Goal: Information Seeking & Learning: Learn about a topic

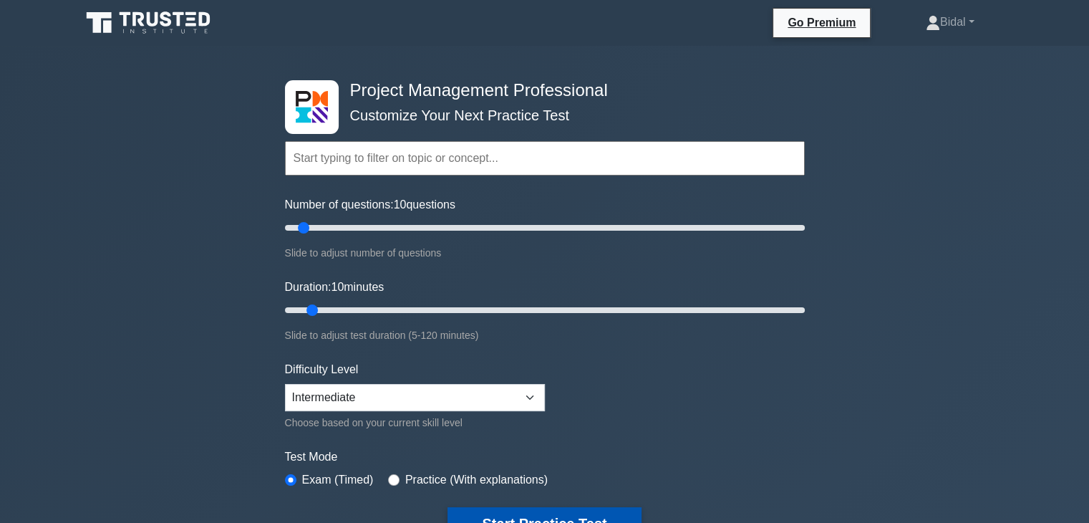
click at [589, 513] on button "Start Practice Test" at bounding box center [544, 523] width 193 height 33
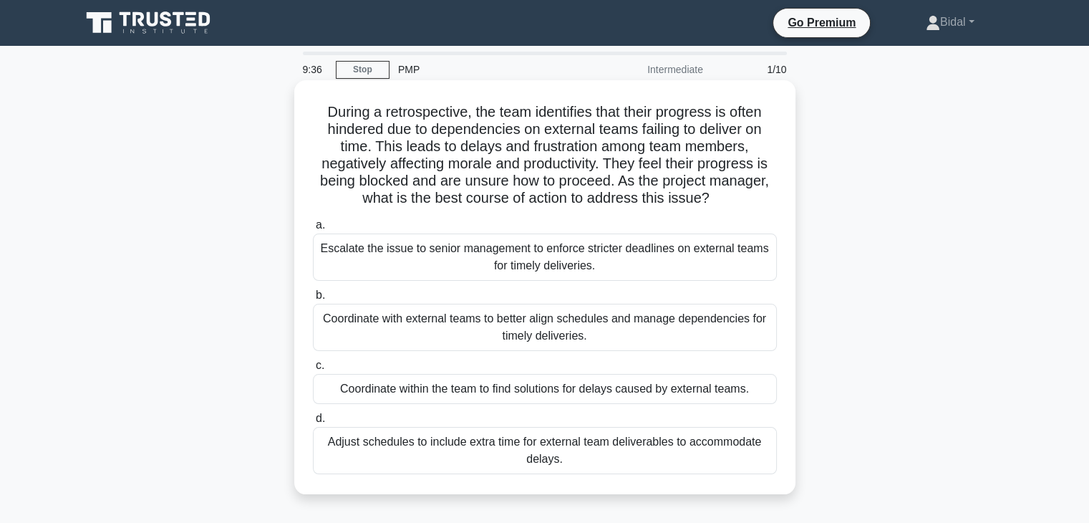
click at [504, 322] on div "Coordinate with external teams to better align schedules and manage dependencie…" at bounding box center [545, 327] width 464 height 47
click at [313, 300] on input "b. Coordinate with external teams to better align schedules and manage dependen…" at bounding box center [313, 295] width 0 height 9
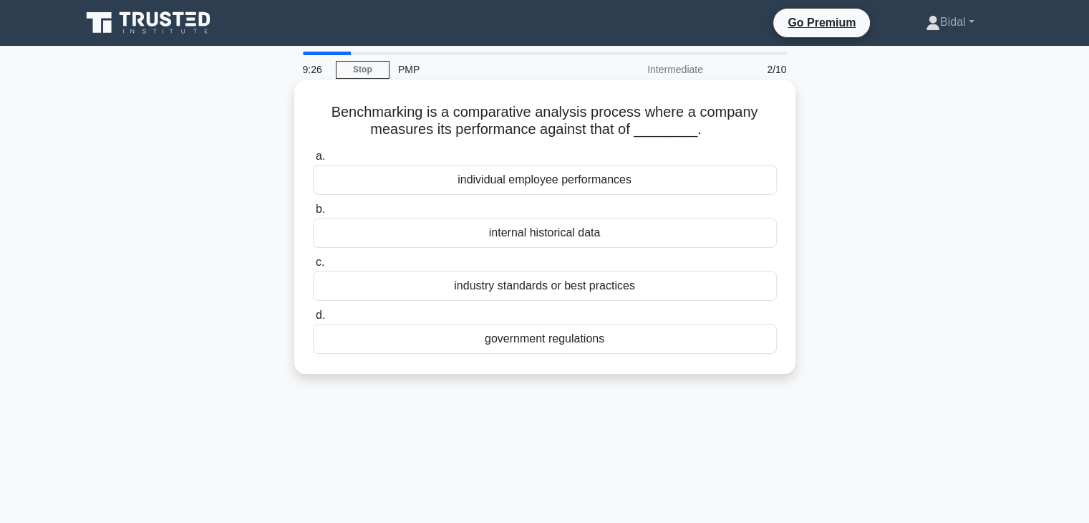
click at [538, 290] on div "industry standards or best practices" at bounding box center [545, 286] width 464 height 30
click at [313, 267] on input "c. industry standards or best practices" at bounding box center [313, 262] width 0 height 9
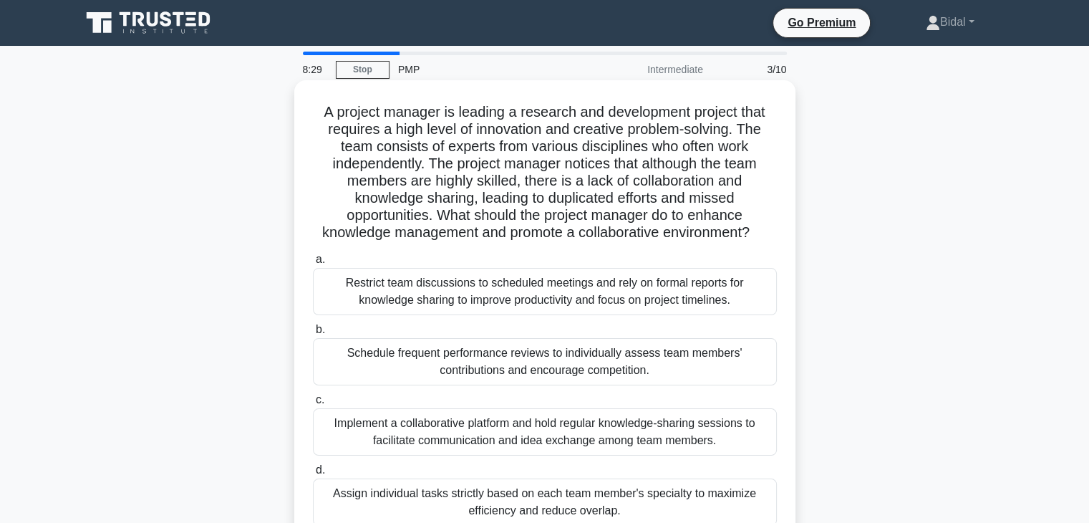
click at [515, 425] on div "Implement a collaborative platform and hold regular knowledge-sharing sessions …" at bounding box center [545, 431] width 464 height 47
click at [313, 405] on input "c. Implement a collaborative platform and hold regular knowledge-sharing sessio…" at bounding box center [313, 399] width 0 height 9
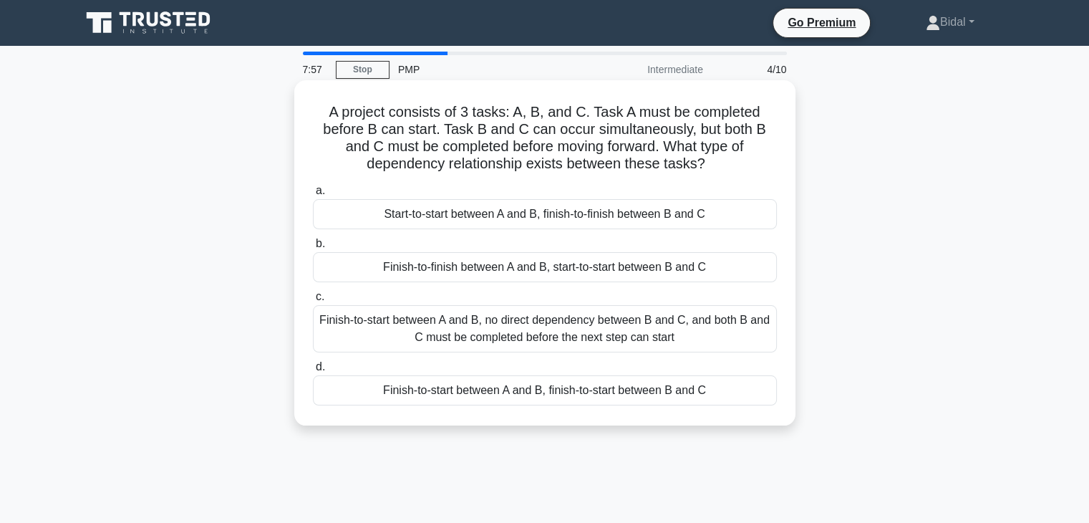
click at [573, 328] on div "Finish-to-start between A and B, no direct dependency between B and C, and both…" at bounding box center [545, 328] width 464 height 47
click at [313, 301] on input "c. Finish-to-start between A and B, no direct dependency between B and C, and b…" at bounding box center [313, 296] width 0 height 9
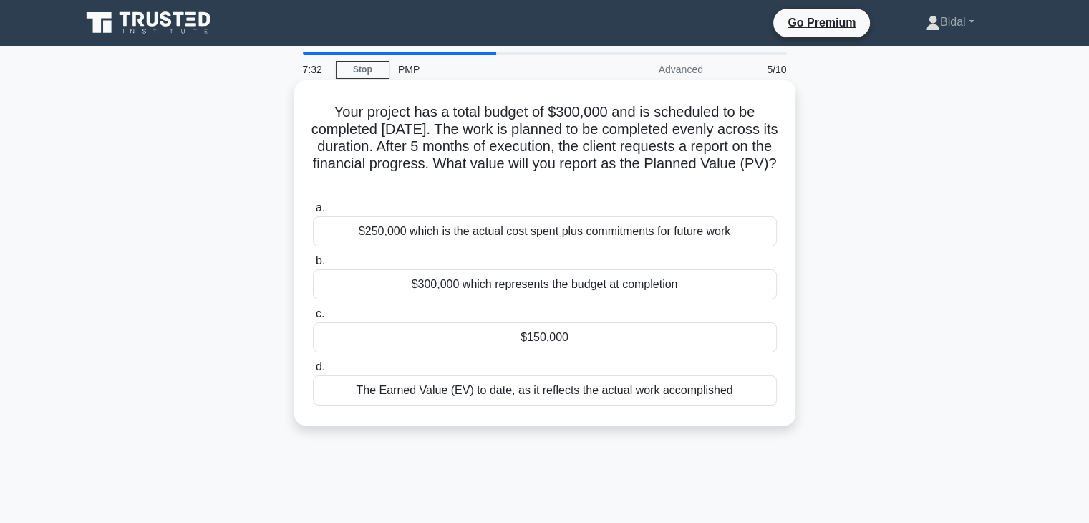
click at [541, 396] on div "The Earned Value (EV) to date, as it reflects the actual work accomplished" at bounding box center [545, 390] width 464 height 30
click at [313, 372] on input "d. The Earned Value (EV) to date, as it reflects the actual work accomplished" at bounding box center [313, 366] width 0 height 9
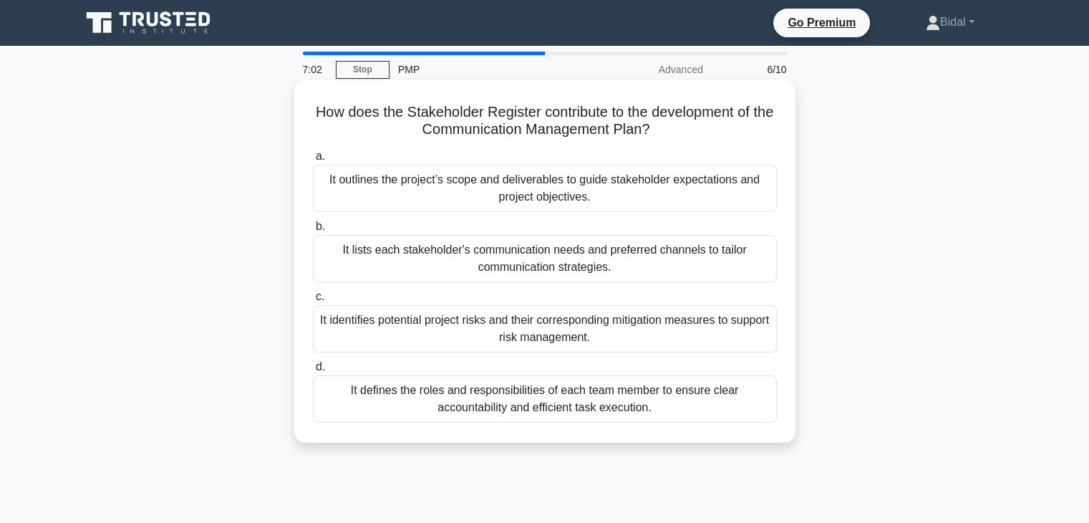
click at [546, 254] on div "It lists each stakeholder's communication needs and preferred channels to tailo…" at bounding box center [545, 258] width 464 height 47
click at [313, 231] on input "b. It lists each stakeholder's communication needs and preferred channels to ta…" at bounding box center [313, 226] width 0 height 9
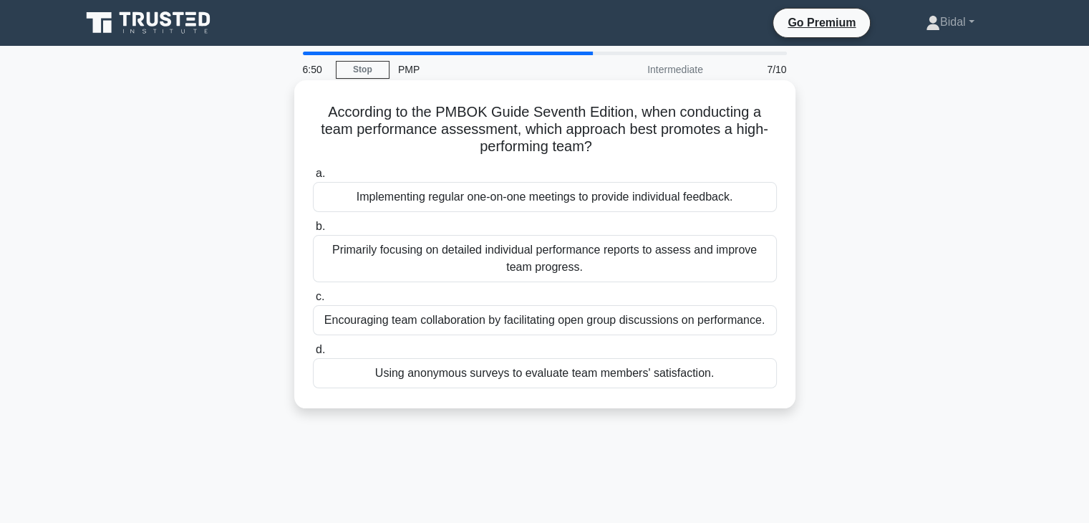
click at [524, 324] on div "Encouraging team collaboration by facilitating open group discussions on perfor…" at bounding box center [545, 320] width 464 height 30
click at [313, 301] on input "c. Encouraging team collaboration by facilitating open group discussions on per…" at bounding box center [313, 296] width 0 height 9
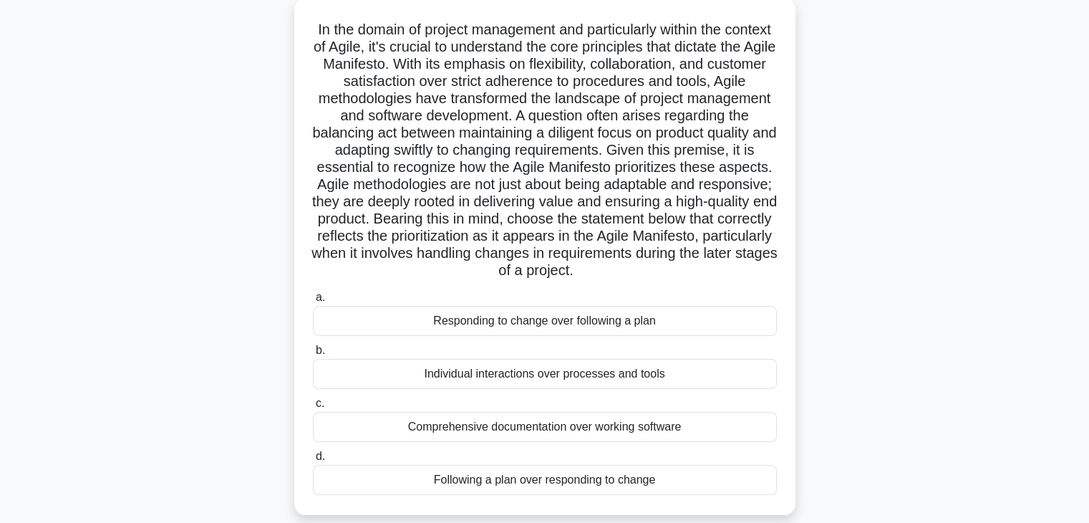
scroll to position [115, 0]
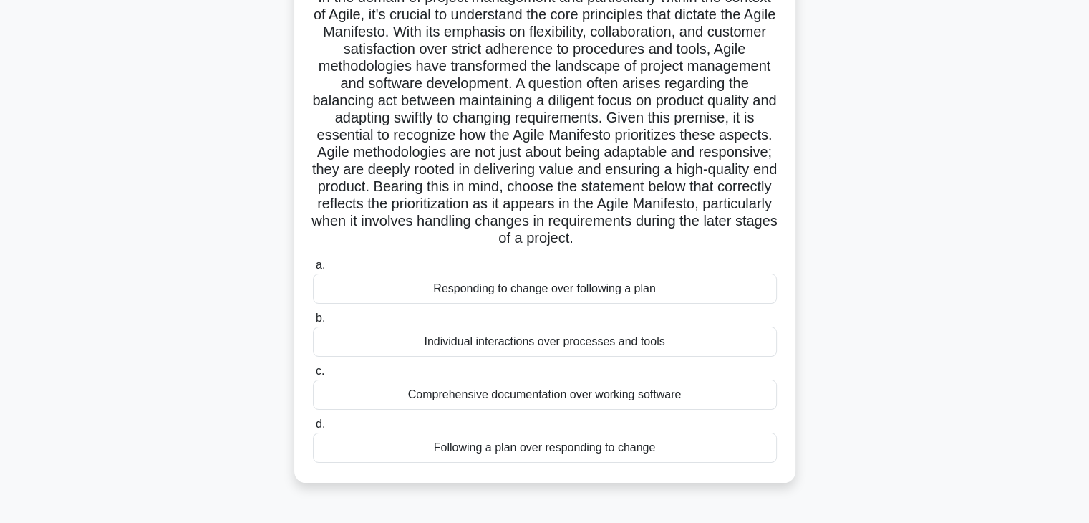
click at [503, 463] on div "Following a plan over responding to change" at bounding box center [545, 448] width 464 height 30
click at [313, 429] on input "d. Following a plan over responding to change" at bounding box center [313, 424] width 0 height 9
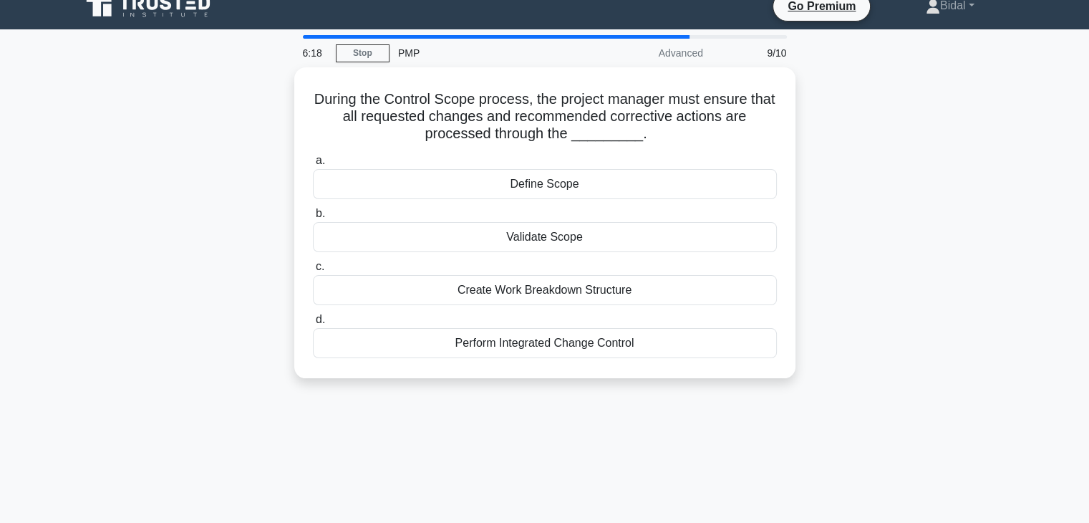
scroll to position [0, 0]
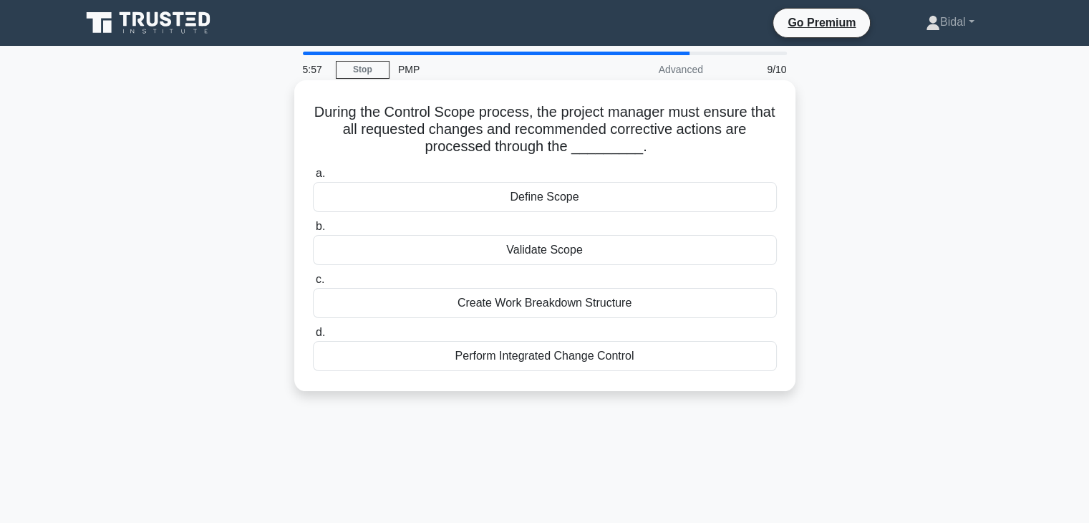
click at [560, 250] on div "Validate Scope" at bounding box center [545, 250] width 464 height 30
click at [313, 231] on input "b. Validate Scope" at bounding box center [313, 226] width 0 height 9
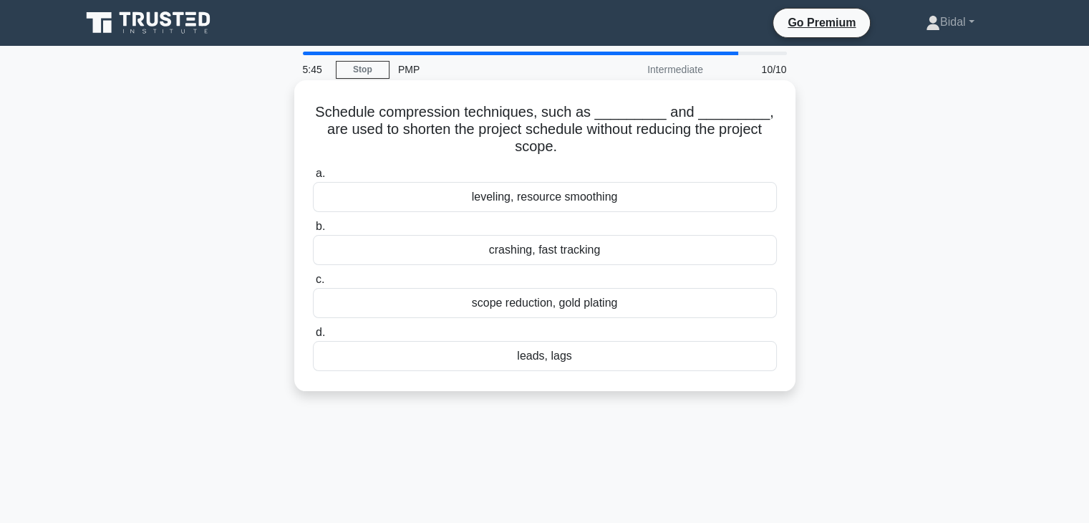
click at [558, 256] on div "crashing, fast tracking" at bounding box center [545, 250] width 464 height 30
click at [313, 231] on input "b. crashing, fast tracking" at bounding box center [313, 226] width 0 height 9
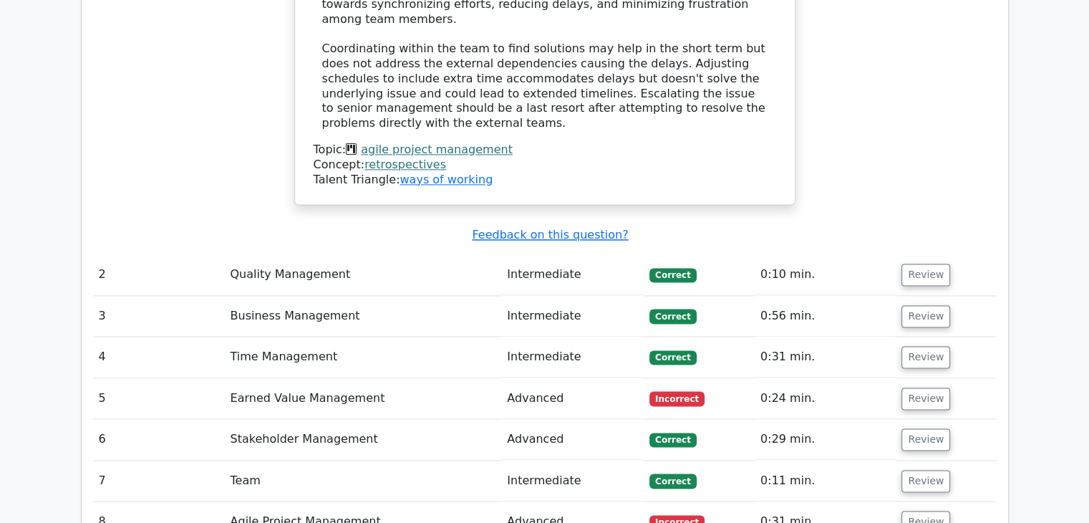
scroll to position [1948, 0]
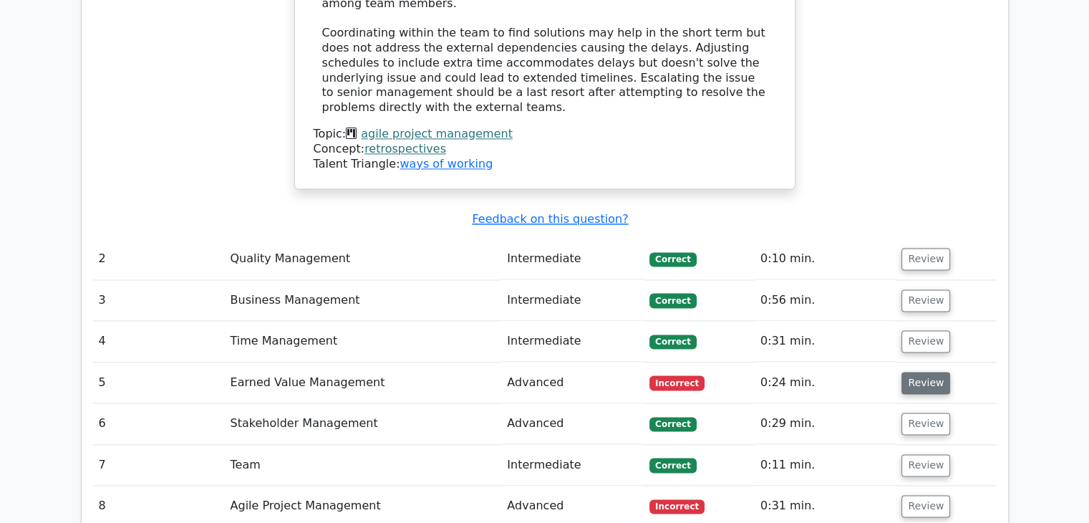
click at [910, 372] on button "Review" at bounding box center [926, 383] width 49 height 22
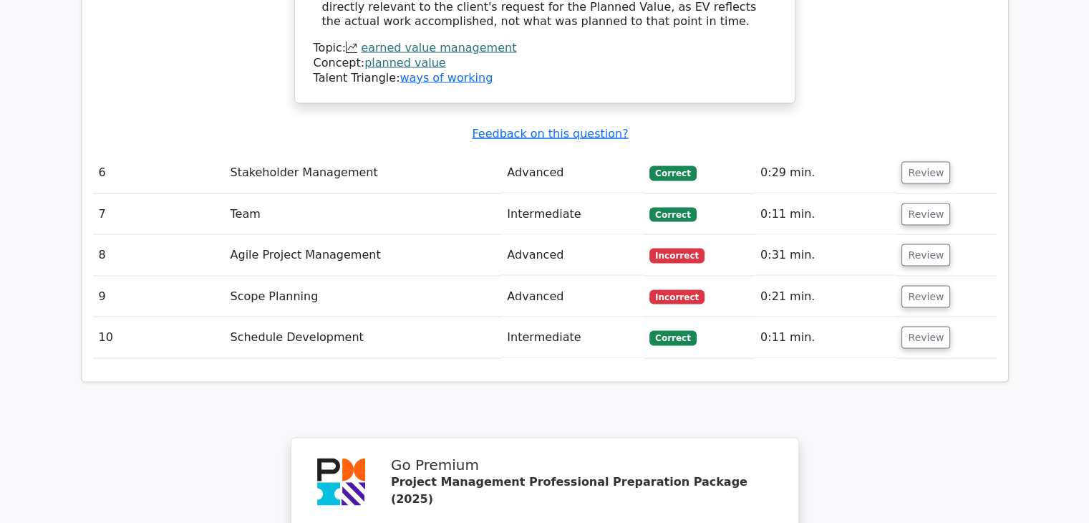
scroll to position [2893, 0]
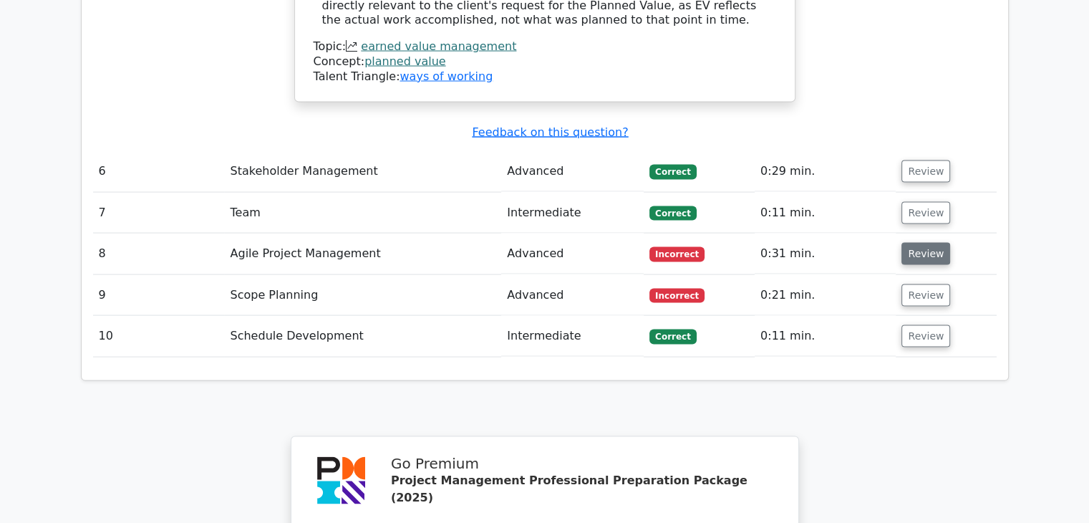
click at [918, 243] on button "Review" at bounding box center [926, 254] width 49 height 22
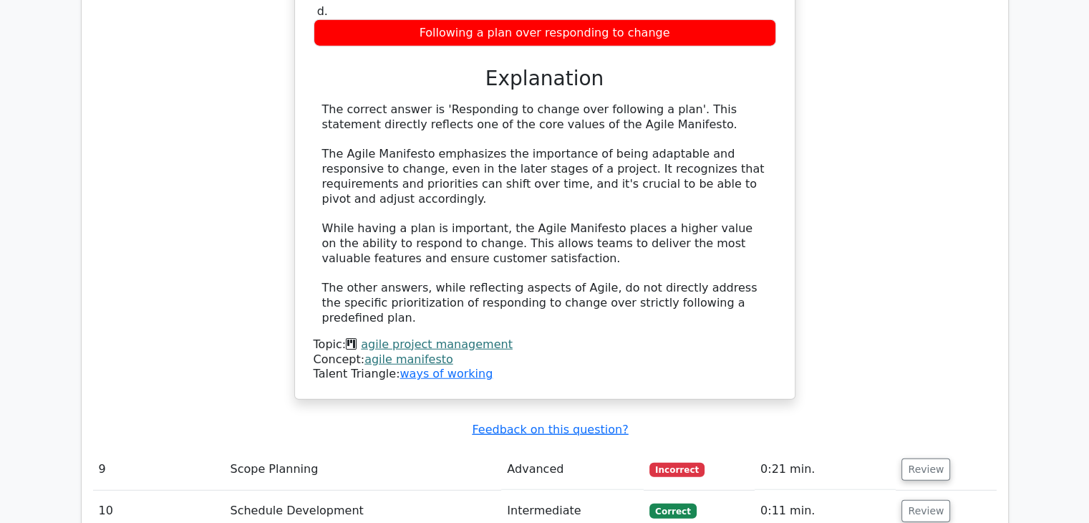
scroll to position [3638, 0]
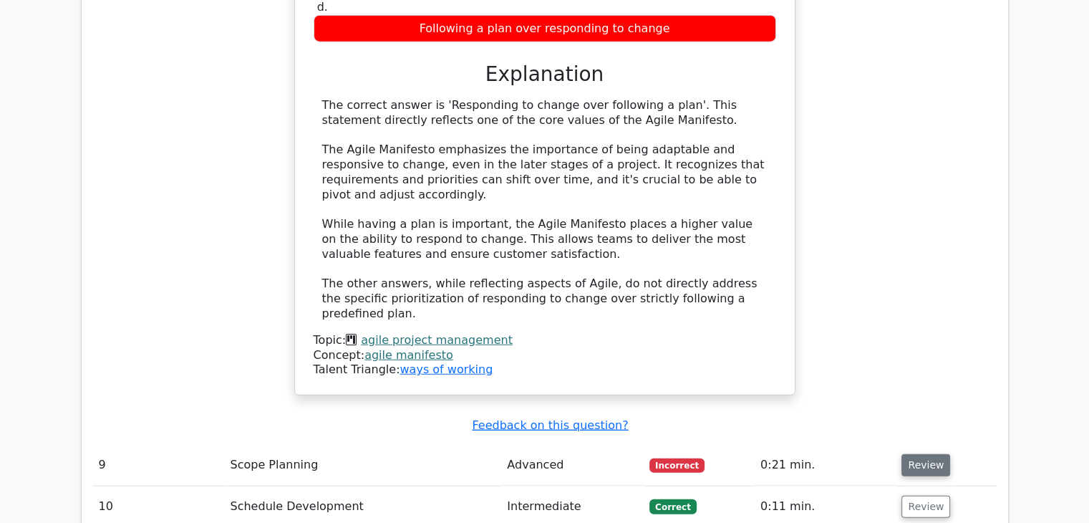
click at [919, 454] on button "Review" at bounding box center [926, 465] width 49 height 22
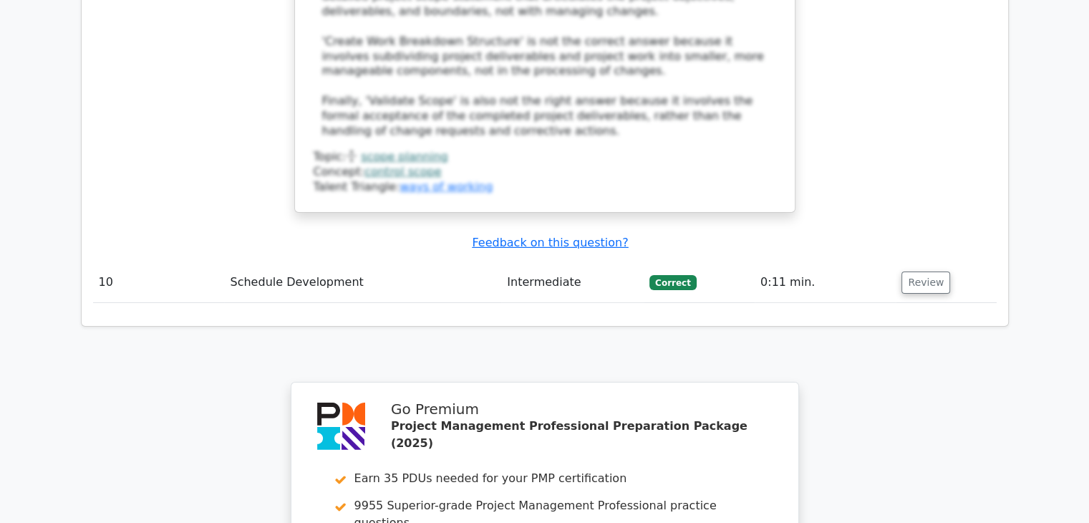
scroll to position [4612, 0]
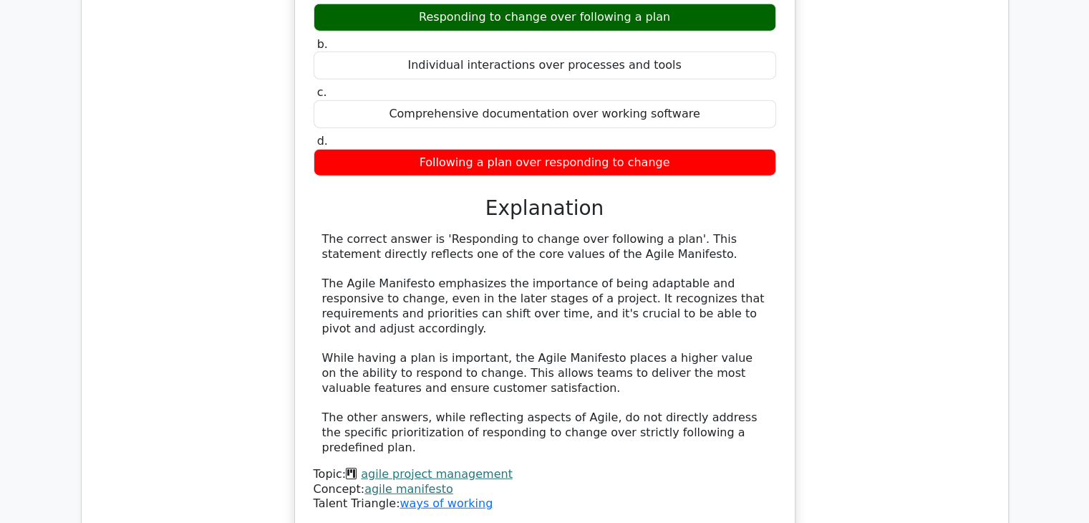
scroll to position [3477, 0]
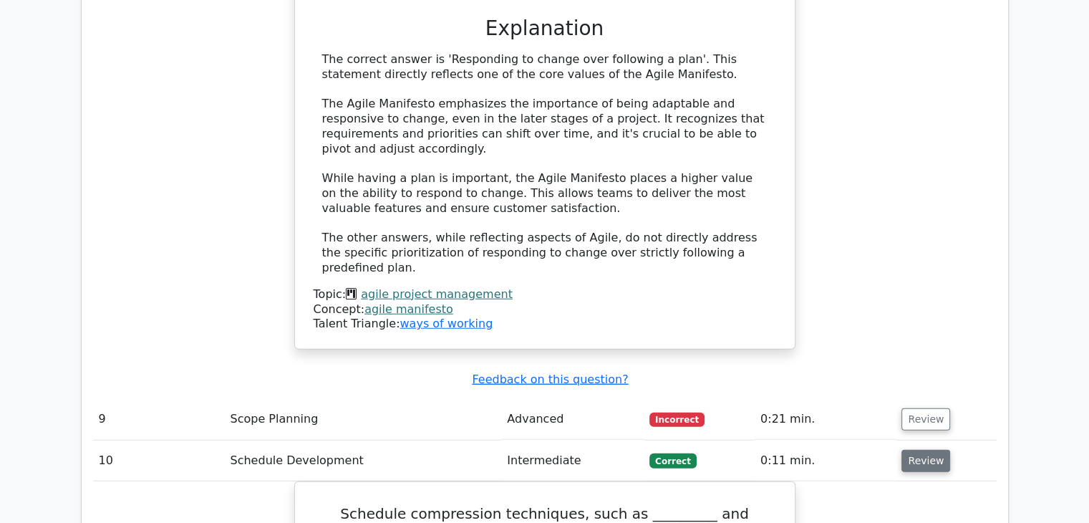
scroll to position [3621, 0]
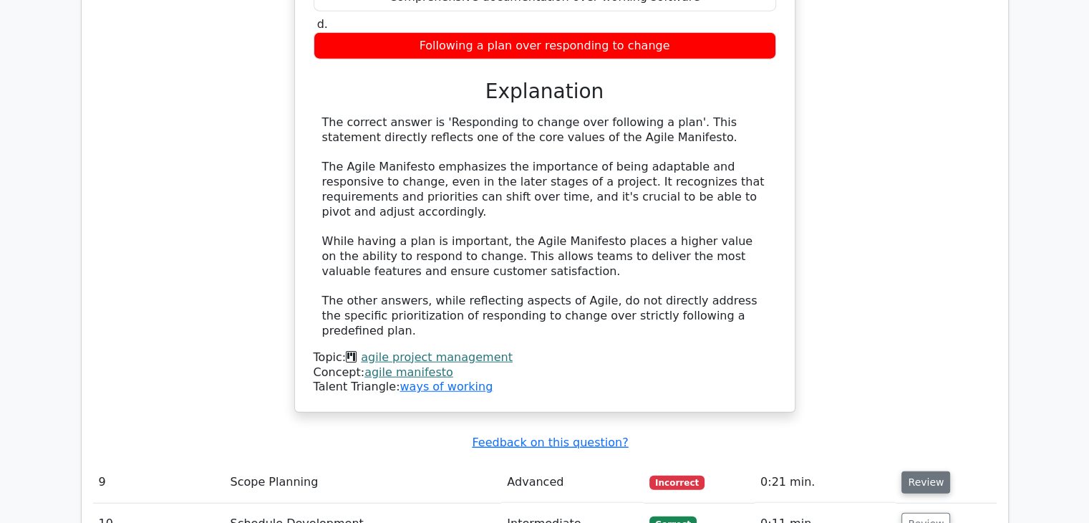
click at [917, 471] on button "Review" at bounding box center [926, 482] width 49 height 22
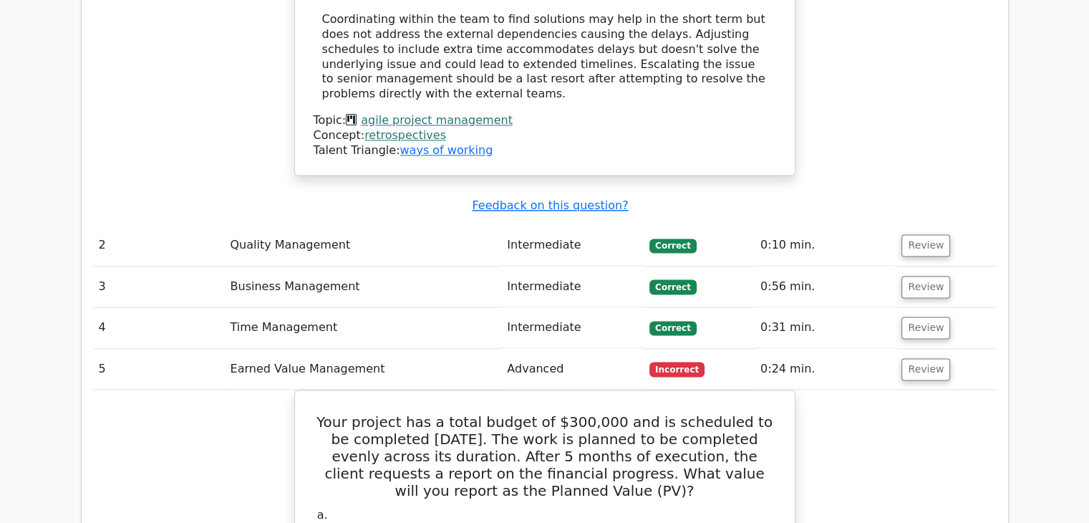
scroll to position [1988, 0]
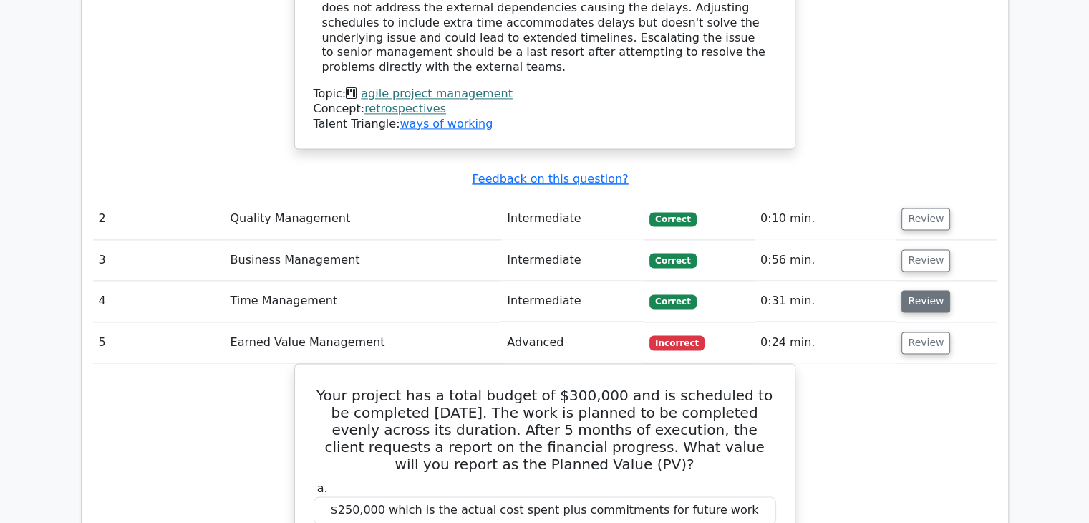
click at [919, 290] on button "Review" at bounding box center [926, 301] width 49 height 22
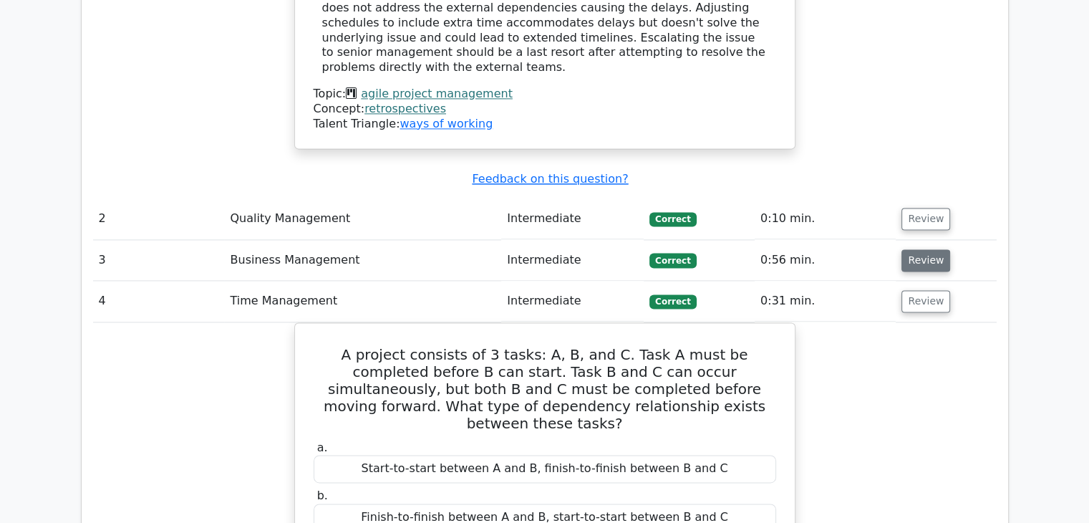
click at [928, 249] on button "Review" at bounding box center [926, 260] width 49 height 22
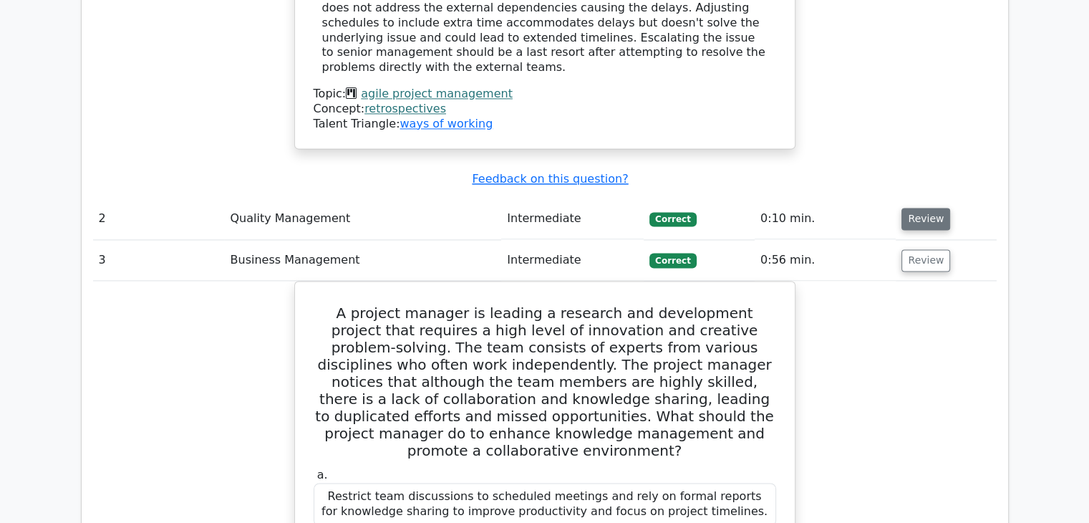
click at [917, 208] on button "Review" at bounding box center [926, 219] width 49 height 22
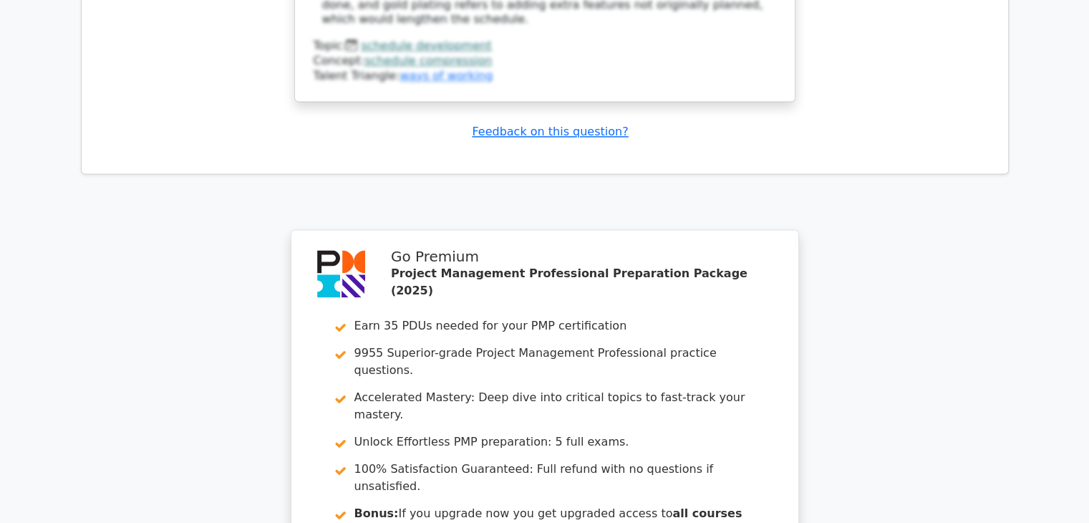
scroll to position [7560, 0]
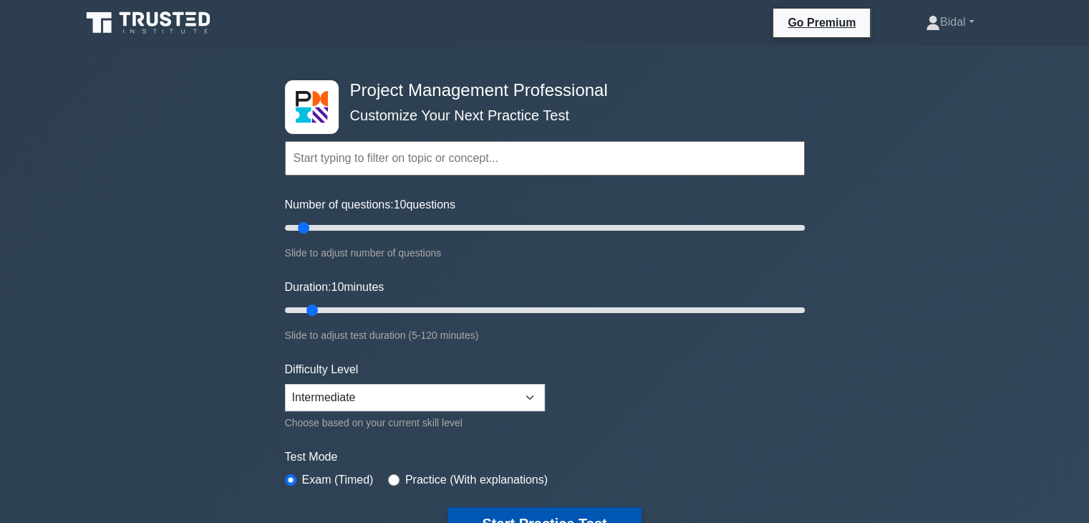
click at [556, 516] on button "Start Practice Test" at bounding box center [544, 523] width 193 height 33
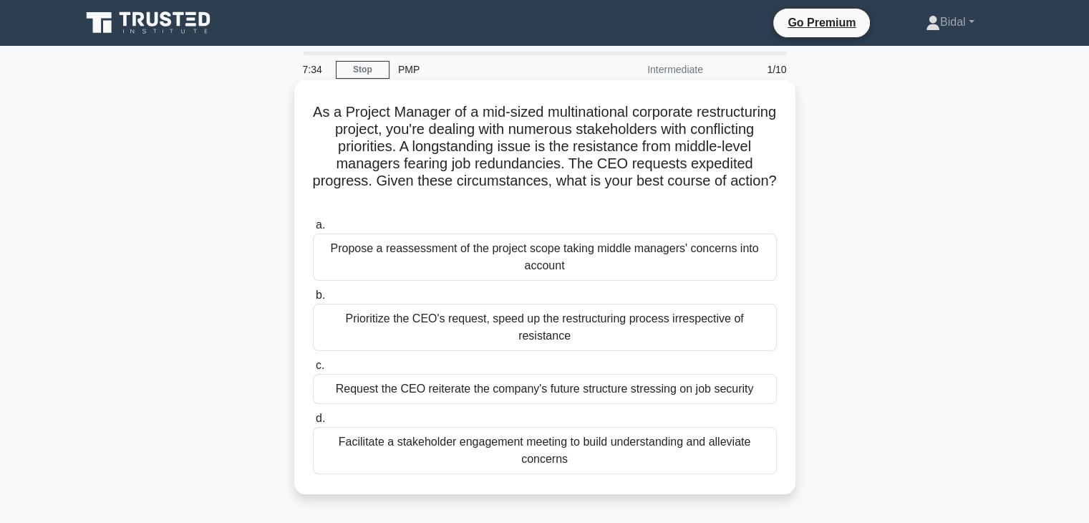
click at [541, 427] on div "Facilitate a stakeholder engagement meeting to build understanding and alleviat…" at bounding box center [545, 450] width 464 height 47
click at [313, 423] on input "d. Facilitate a stakeholder engagement meeting to build understanding and allev…" at bounding box center [313, 418] width 0 height 9
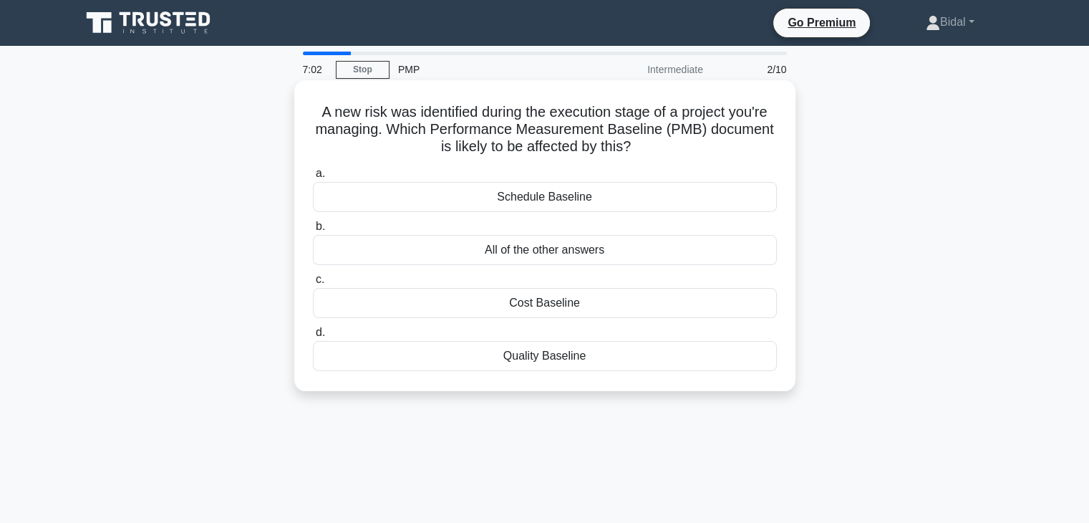
click at [551, 203] on div "Schedule Baseline" at bounding box center [545, 197] width 464 height 30
click at [313, 178] on input "a. Schedule Baseline" at bounding box center [313, 173] width 0 height 9
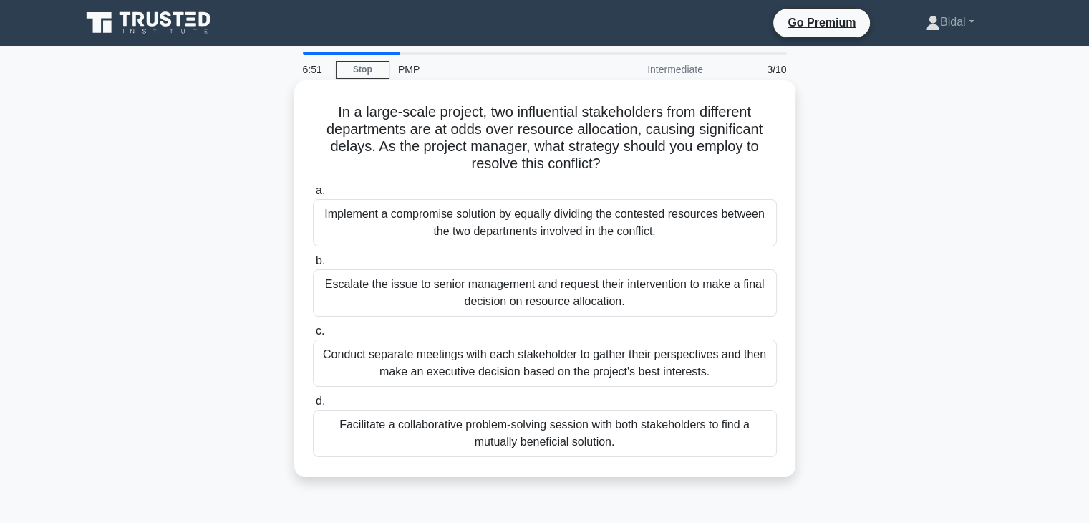
click at [538, 430] on div "Facilitate a collaborative problem-solving session with both stakeholders to fi…" at bounding box center [545, 433] width 464 height 47
click at [313, 406] on input "d. Facilitate a collaborative problem-solving session with both stakeholders to…" at bounding box center [313, 401] width 0 height 9
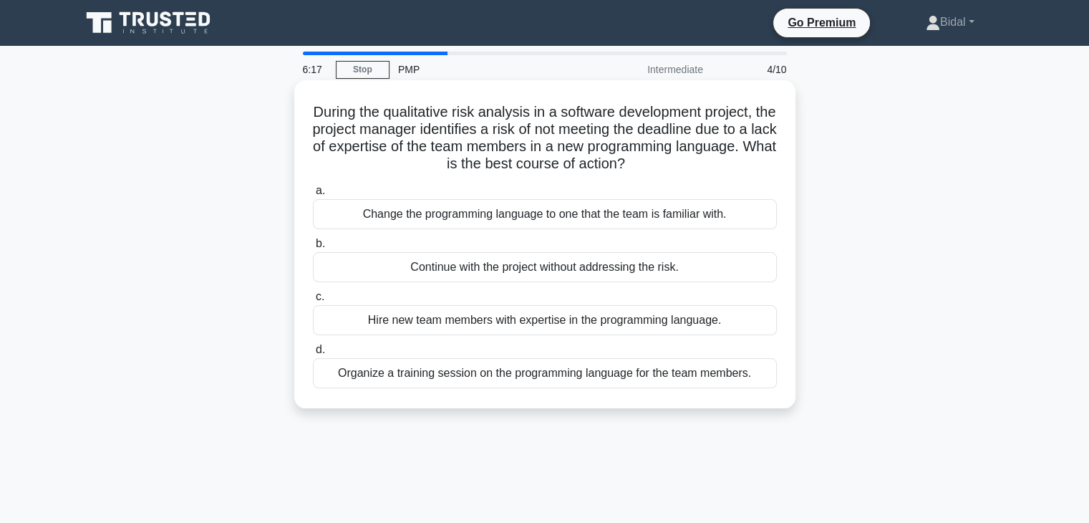
click at [559, 327] on div "Hire new team members with expertise in the programming language." at bounding box center [545, 320] width 464 height 30
click at [313, 301] on input "c. Hire new team members with expertise in the programming language." at bounding box center [313, 296] width 0 height 9
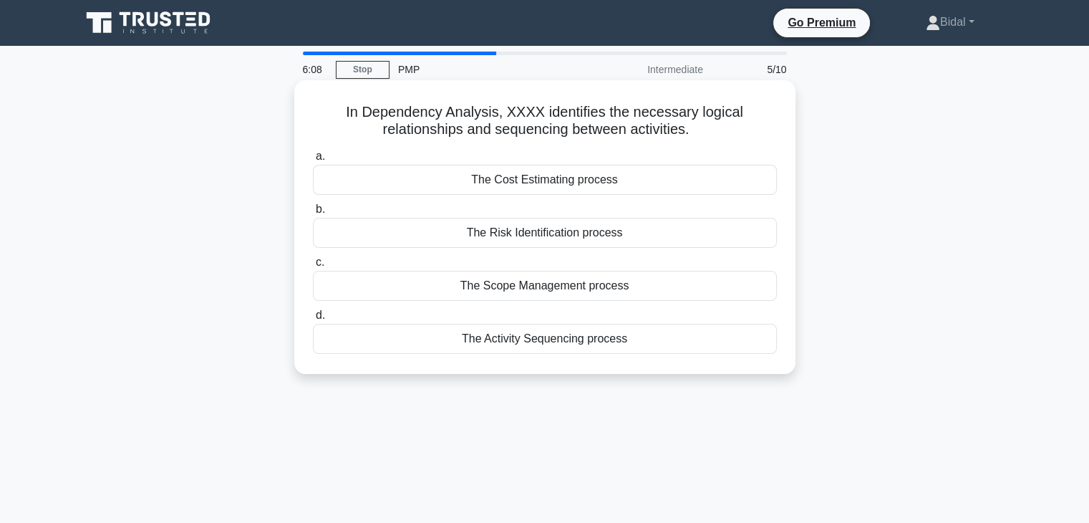
click at [548, 342] on div "The Activity Sequencing process" at bounding box center [545, 339] width 464 height 30
click at [313, 320] on input "d. The Activity Sequencing process" at bounding box center [313, 315] width 0 height 9
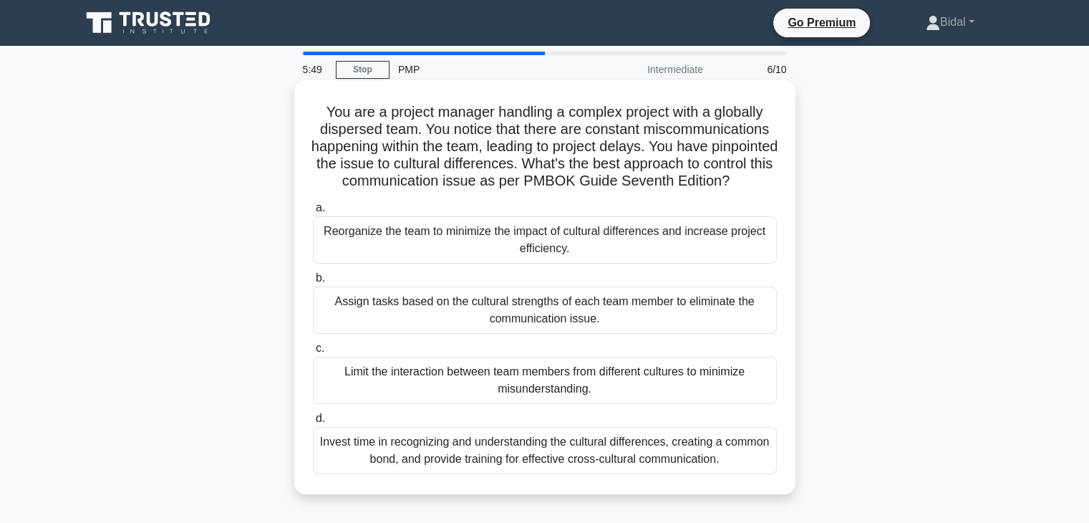
click at [486, 465] on div "Invest time in recognizing and understanding the cultural differences, creating…" at bounding box center [545, 450] width 464 height 47
click at [313, 423] on input "d. Invest time in recognizing and understanding the cultural differences, creat…" at bounding box center [313, 418] width 0 height 9
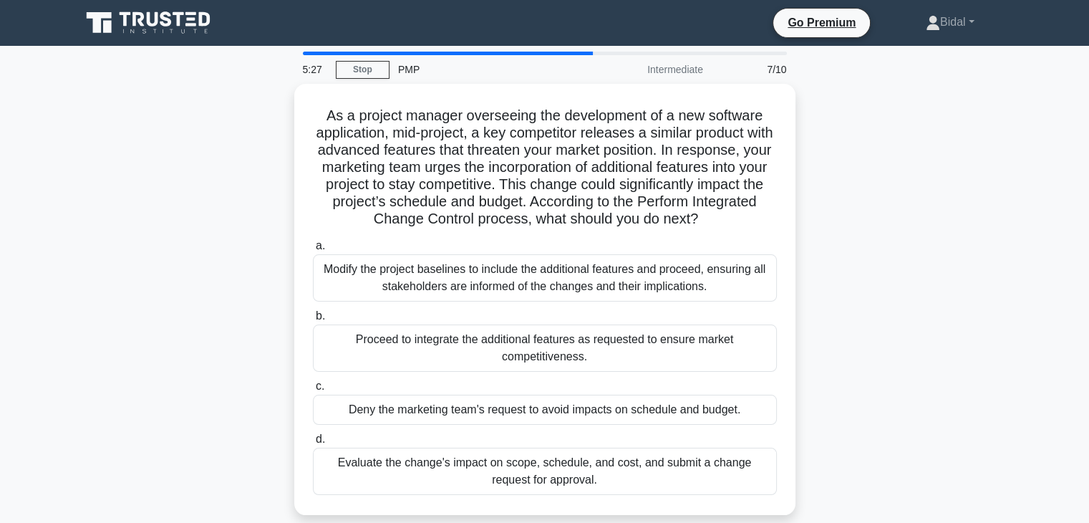
click at [486, 465] on div "Evaluate the change's impact on scope, schedule, and cost, and submit a change …" at bounding box center [545, 471] width 464 height 47
click at [313, 444] on input "d. Evaluate the change's impact on scope, schedule, and cost, and submit a chan…" at bounding box center [313, 439] width 0 height 9
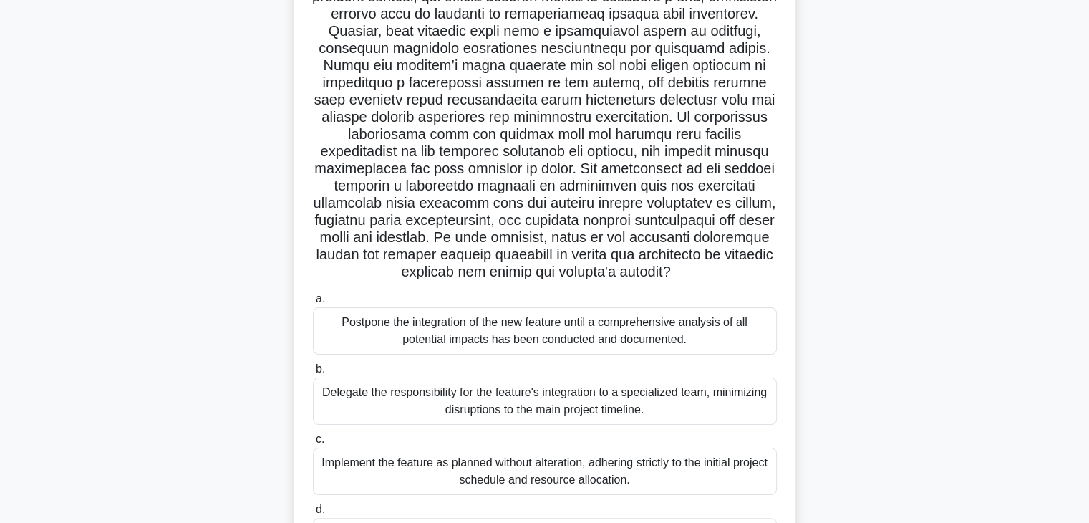
scroll to position [229, 0]
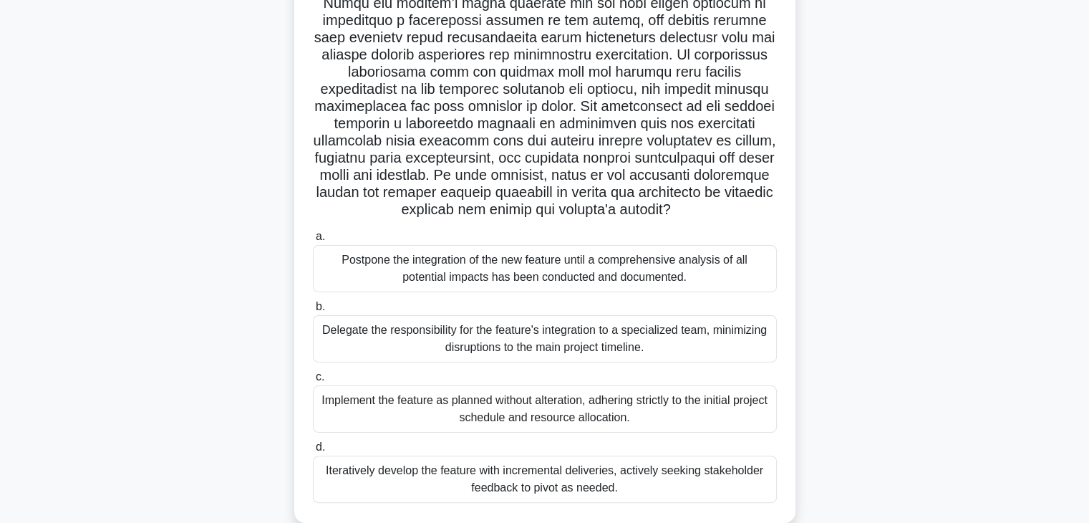
click at [524, 493] on div "Iteratively develop the feature with incremental deliveries, actively seeking s…" at bounding box center [545, 478] width 464 height 47
click at [313, 452] on input "d. Iteratively develop the feature with incremental deliveries, actively seekin…" at bounding box center [313, 447] width 0 height 9
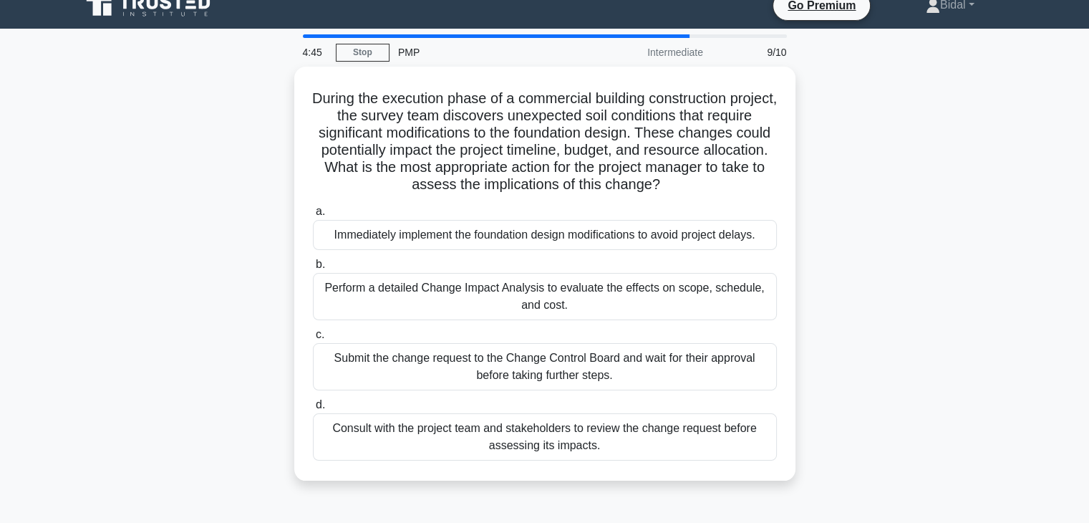
scroll to position [0, 0]
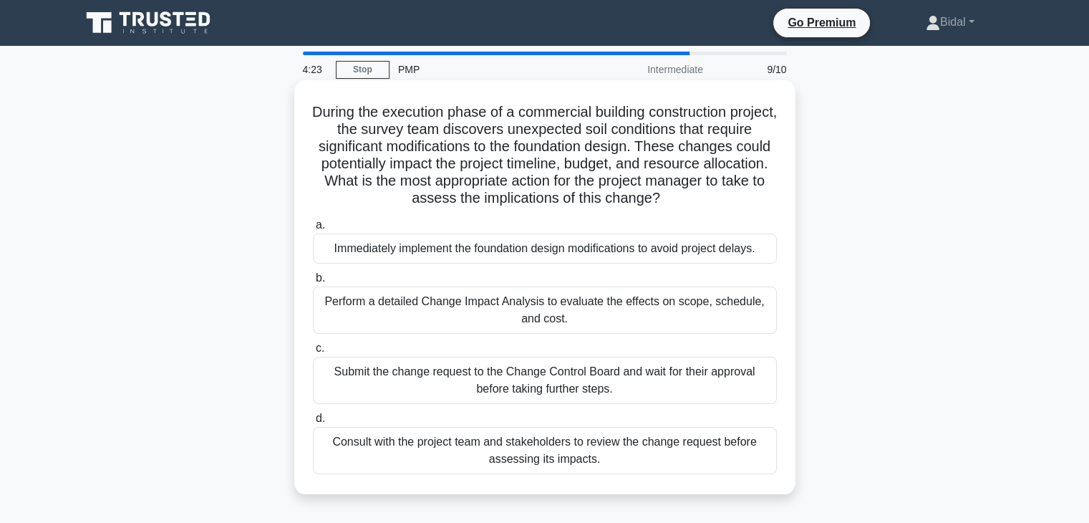
click at [577, 304] on div "Perform a detailed Change Impact Analysis to evaluate the effects on scope, sch…" at bounding box center [545, 309] width 464 height 47
click at [313, 283] on input "b. Perform a detailed Change Impact Analysis to evaluate the effects on scope, …" at bounding box center [313, 278] width 0 height 9
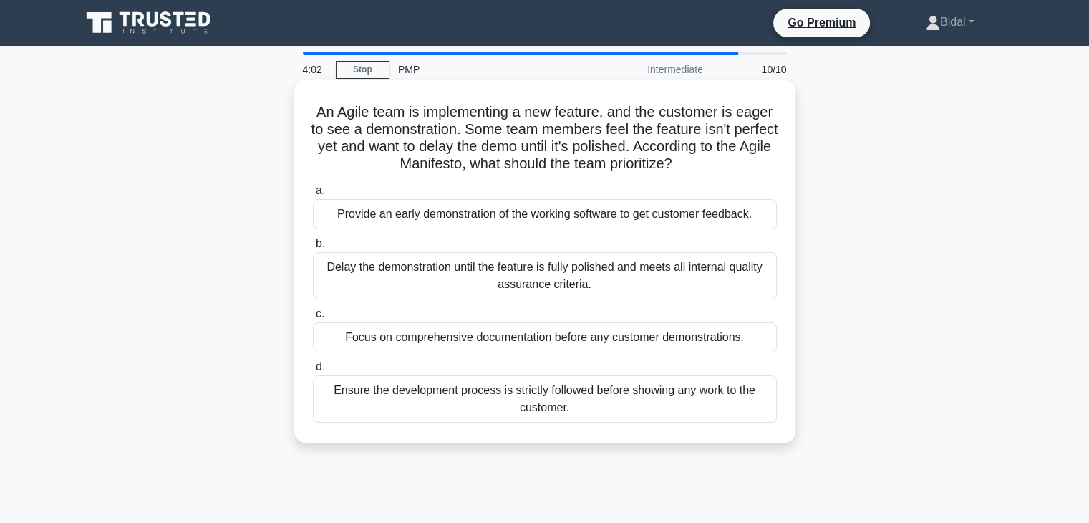
click at [536, 392] on div "Ensure the development process is strictly followed before showing any work to …" at bounding box center [545, 398] width 464 height 47
click at [313, 372] on input "d. Ensure the development process is strictly followed before showing any work …" at bounding box center [313, 366] width 0 height 9
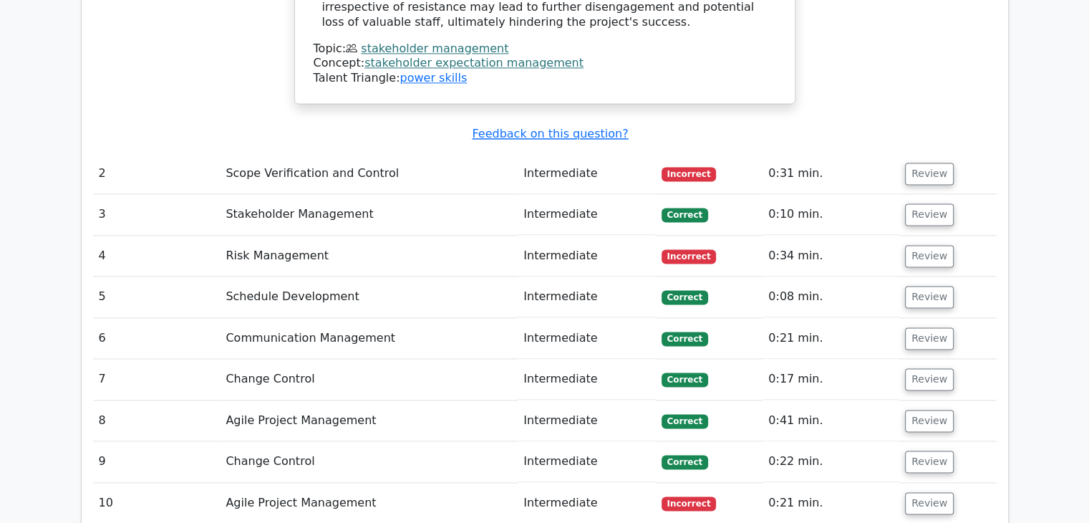
scroll to position [1976, 0]
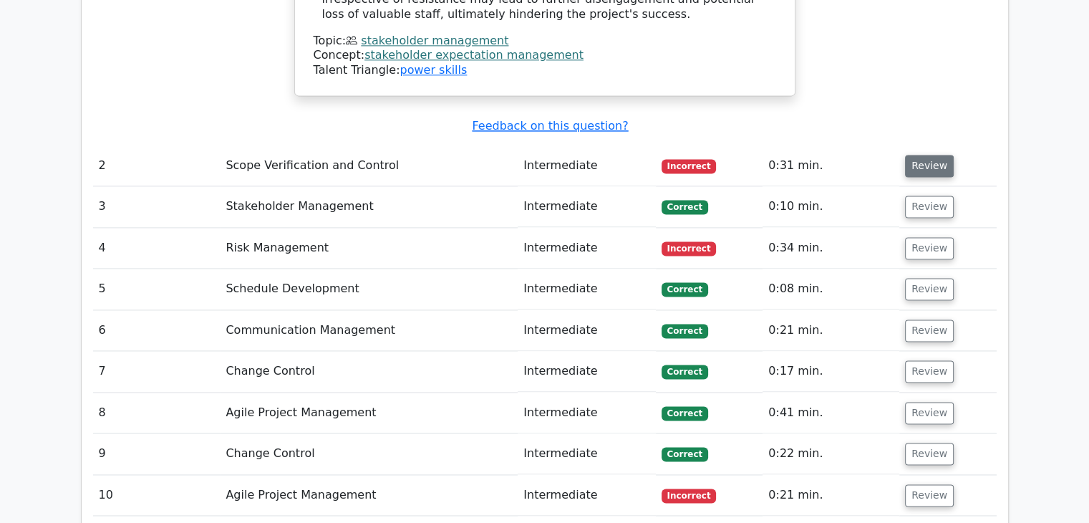
click at [922, 155] on button "Review" at bounding box center [929, 166] width 49 height 22
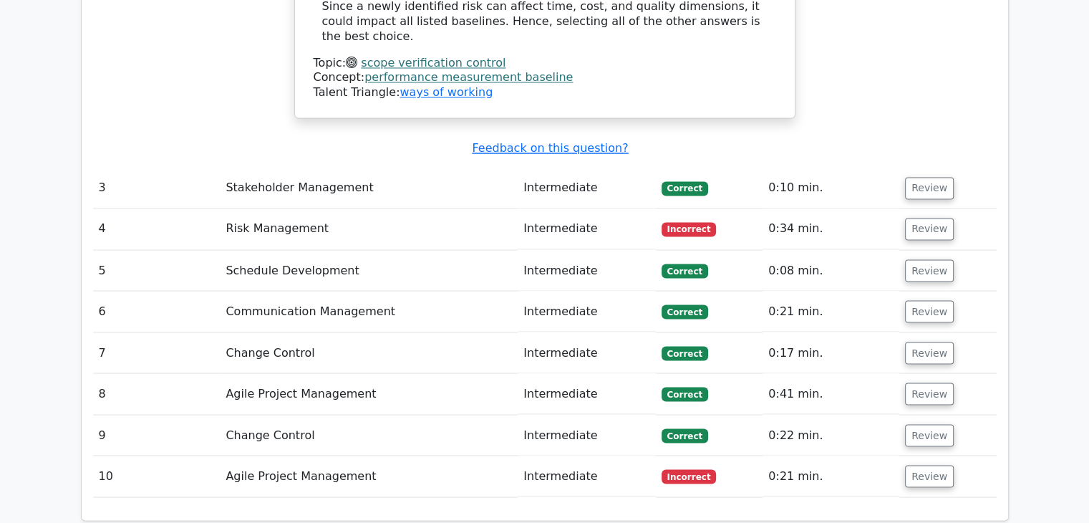
scroll to position [2492, 0]
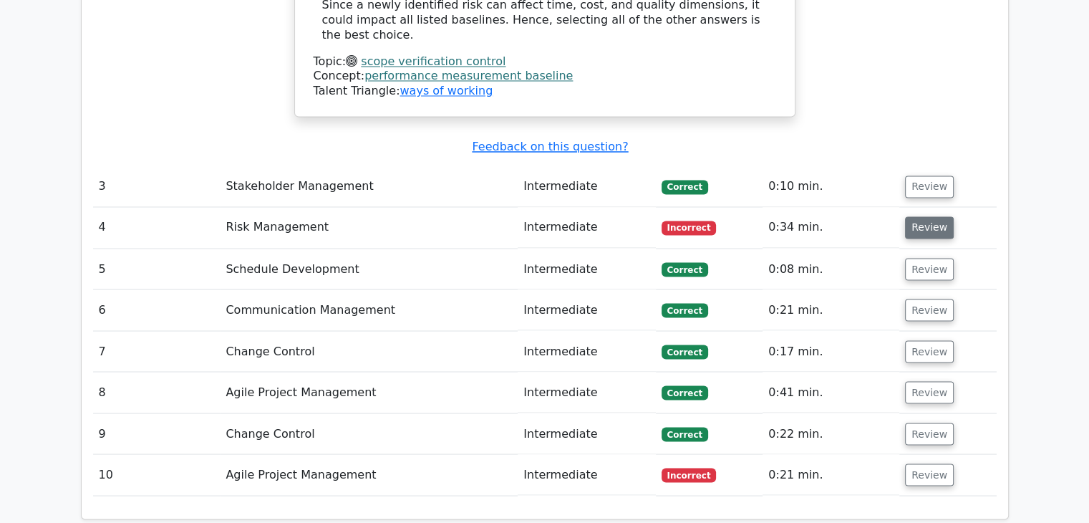
click at [920, 216] on button "Review" at bounding box center [929, 227] width 49 height 22
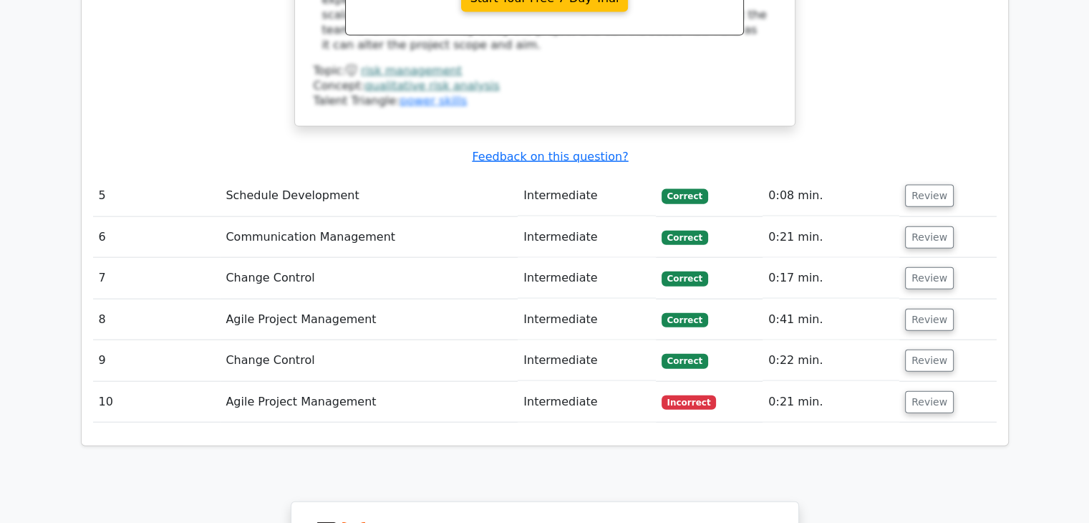
scroll to position [3265, 0]
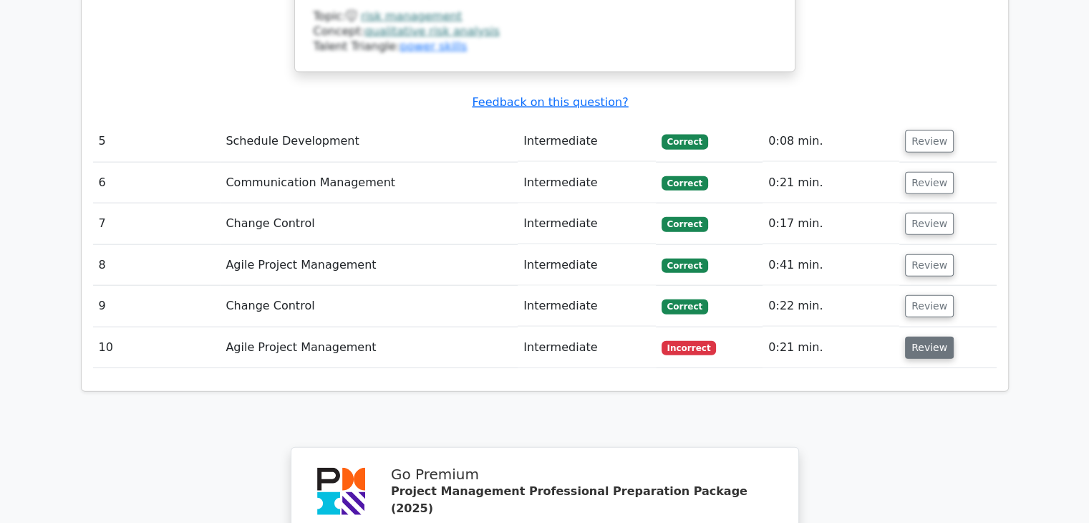
click at [922, 337] on button "Review" at bounding box center [929, 348] width 49 height 22
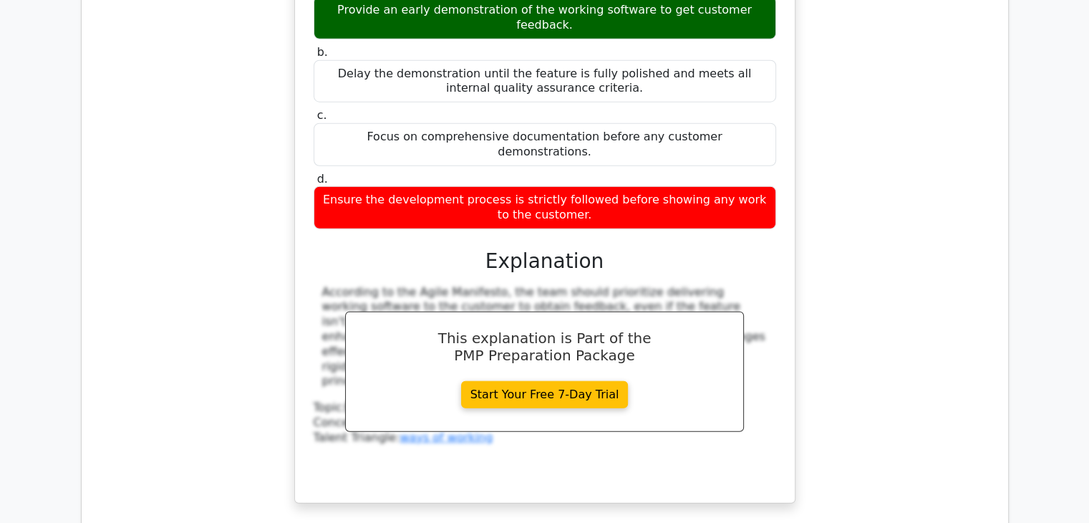
scroll to position [3810, 0]
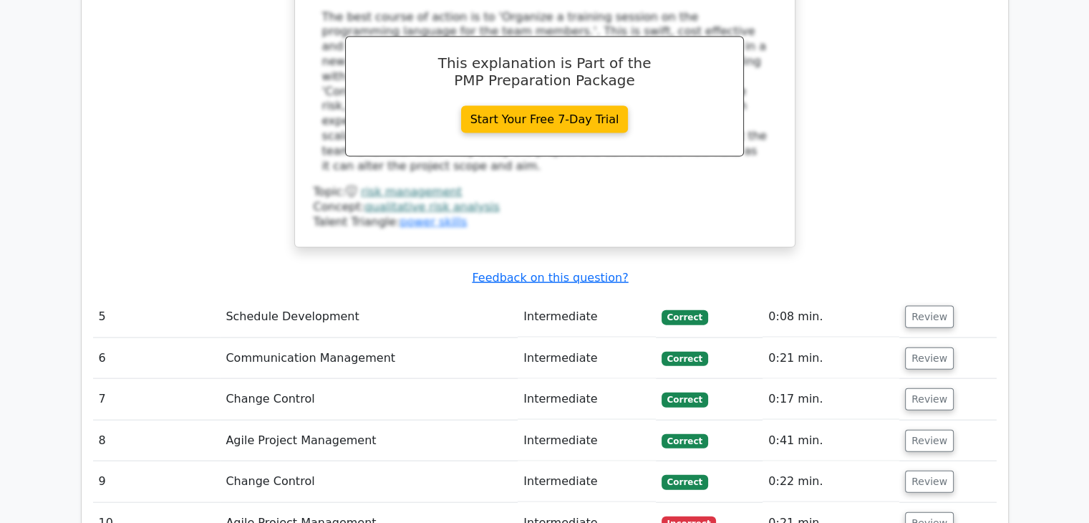
scroll to position [3093, 0]
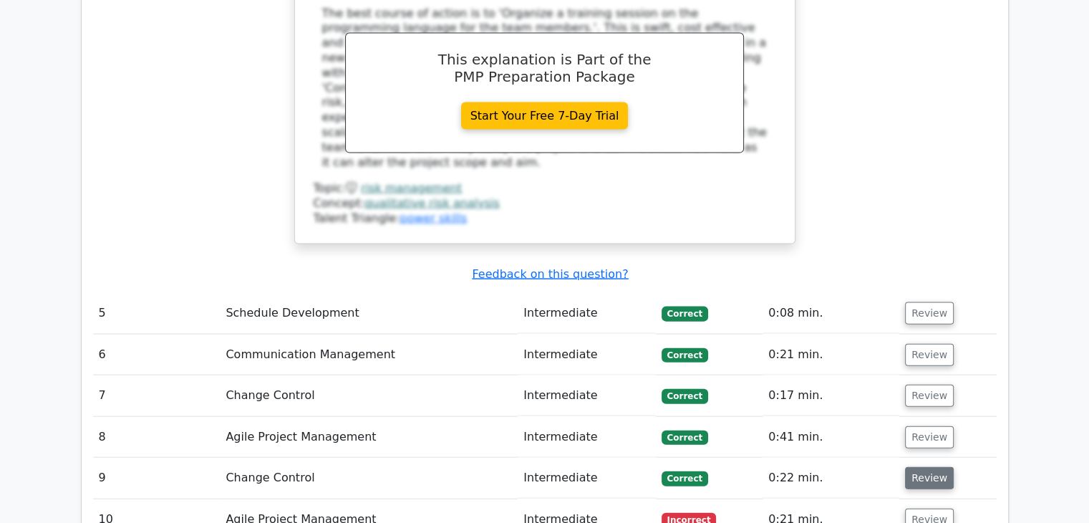
click at [927, 467] on button "Review" at bounding box center [929, 478] width 49 height 22
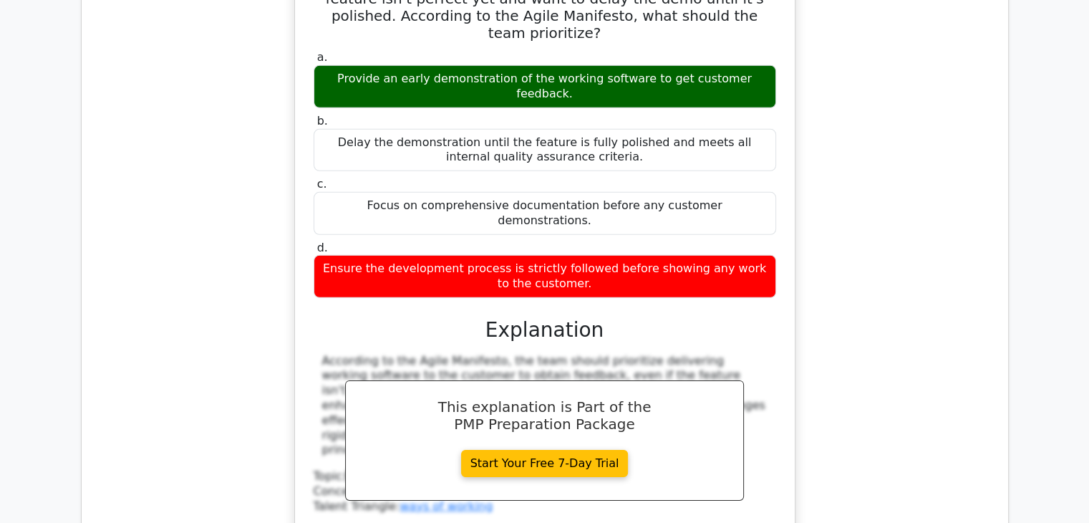
scroll to position [4468, 0]
